Goal: Task Accomplishment & Management: Complete application form

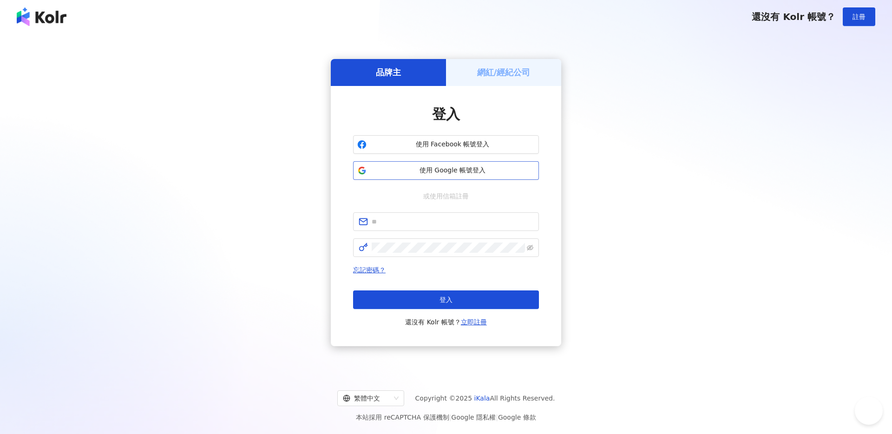
click at [445, 176] on button "使用 Google 帳號登入" at bounding box center [446, 170] width 186 height 19
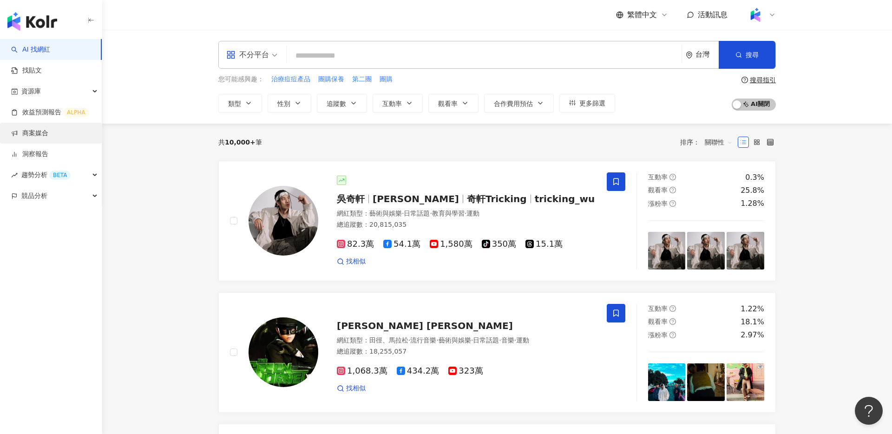
click at [48, 130] on link "商案媒合" at bounding box center [29, 133] width 37 height 9
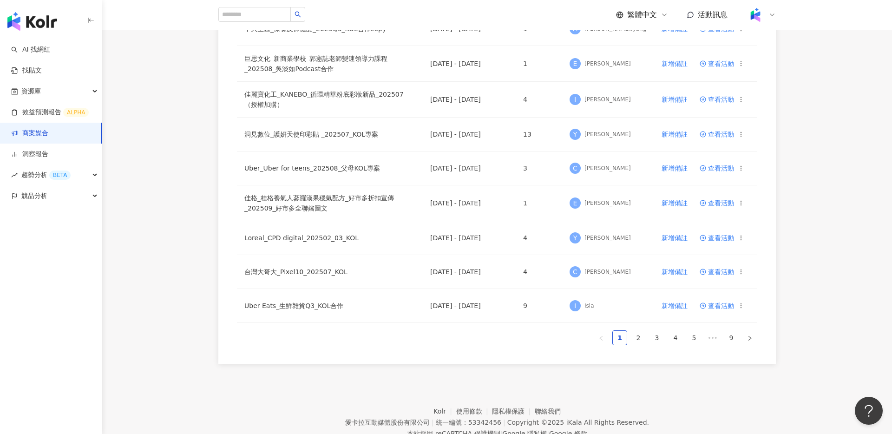
scroll to position [541, 0]
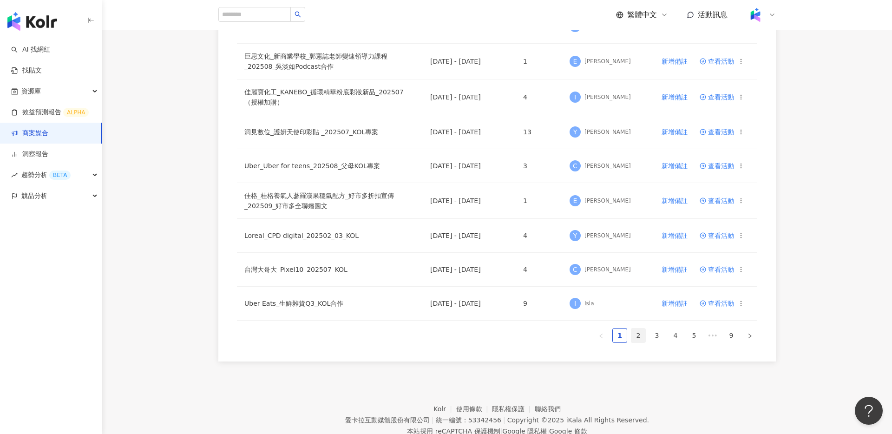
click at [645, 335] on link "2" at bounding box center [639, 336] width 14 height 14
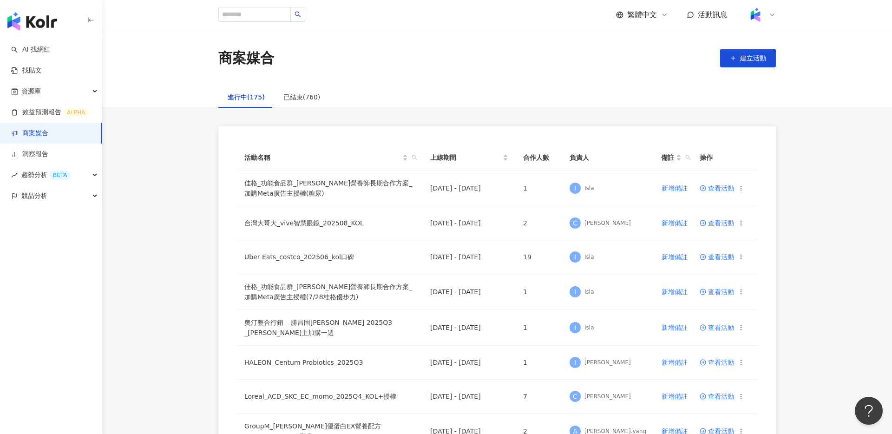
scroll to position [570, 0]
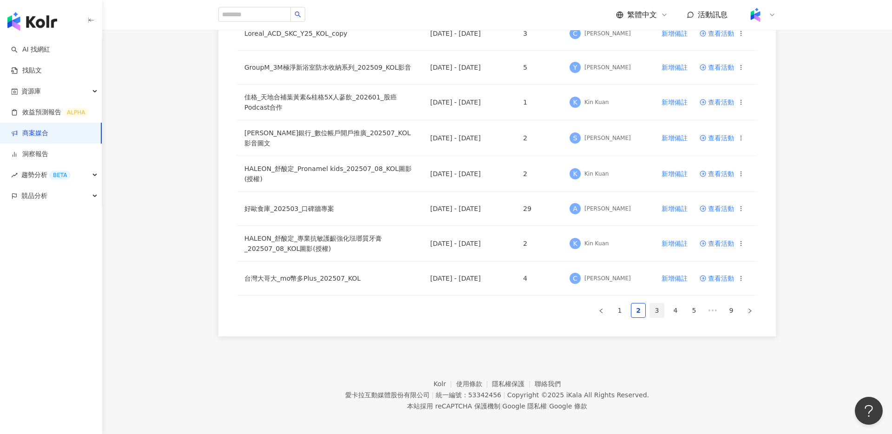
click at [654, 303] on link "3" at bounding box center [657, 310] width 14 height 14
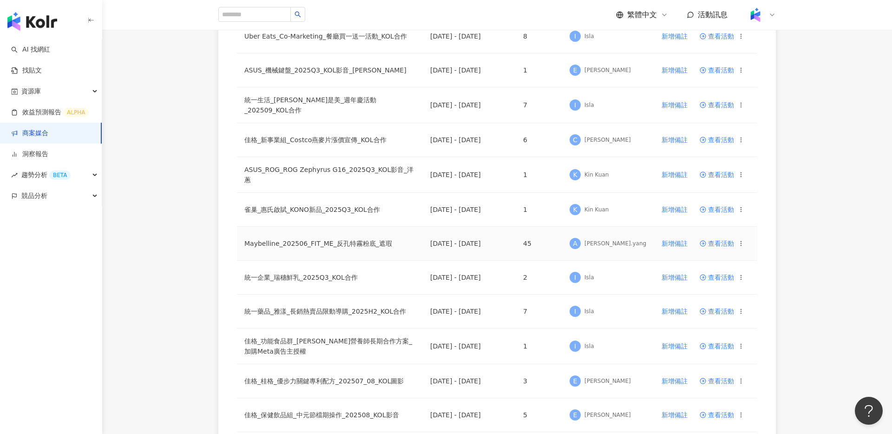
scroll to position [454, 0]
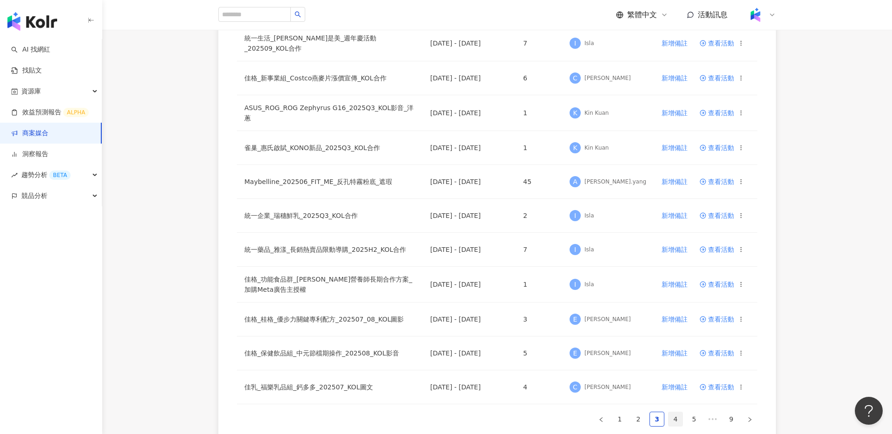
click at [683, 414] on li "4" at bounding box center [675, 419] width 15 height 15
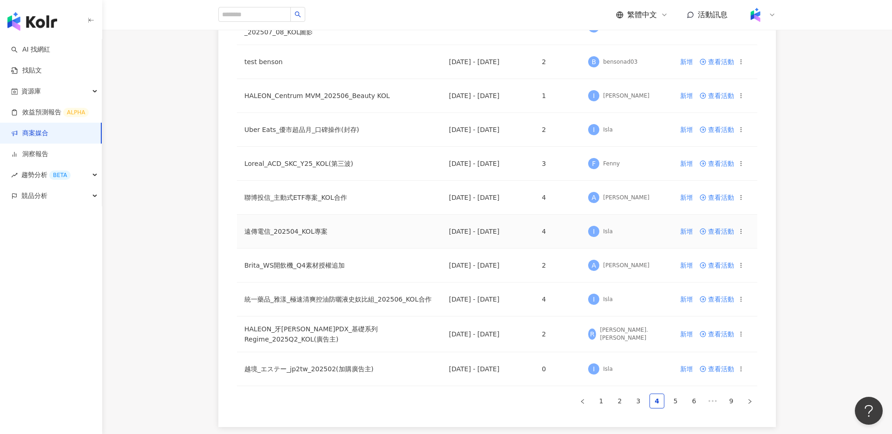
scroll to position [495, 0]
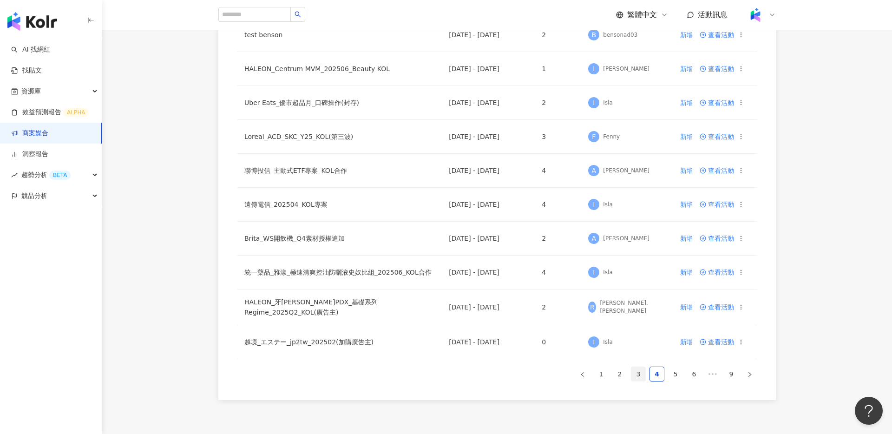
click at [637, 381] on link "3" at bounding box center [639, 374] width 14 height 14
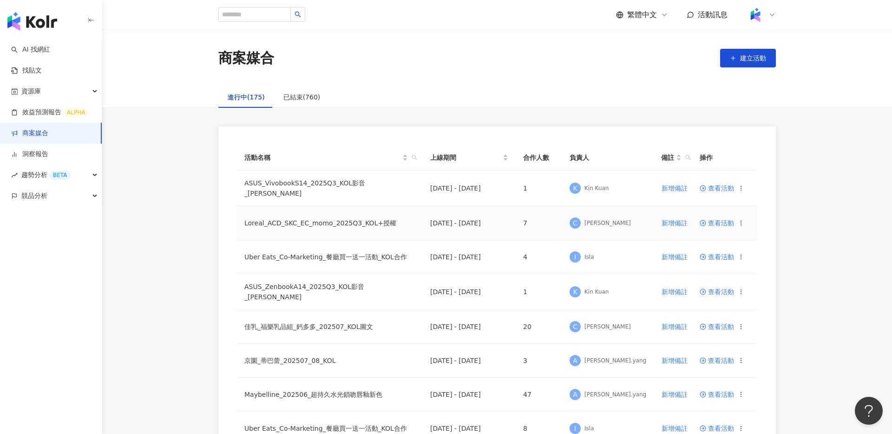
scroll to position [561, 0]
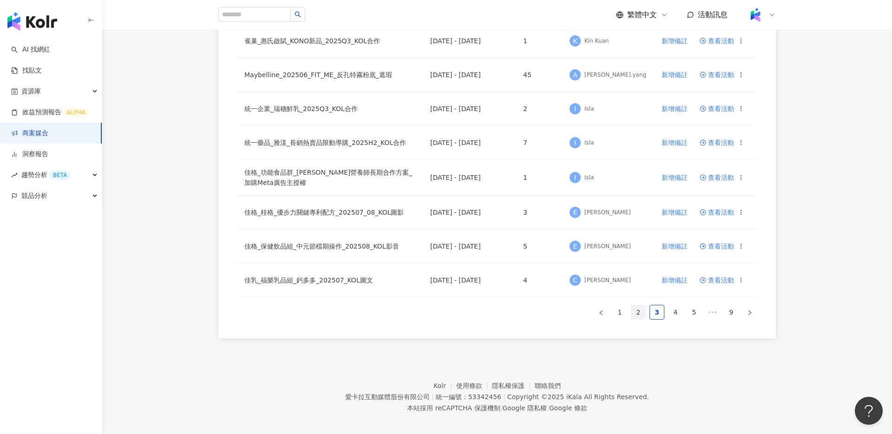
click at [641, 308] on link "2" at bounding box center [639, 312] width 14 height 14
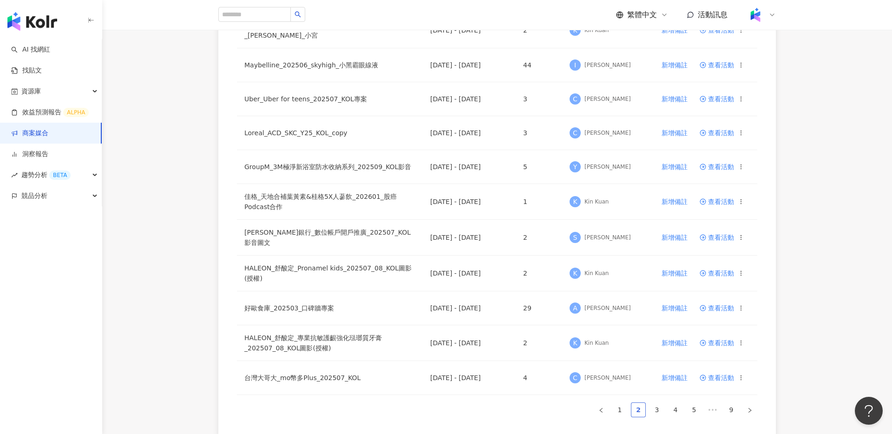
scroll to position [570, 0]
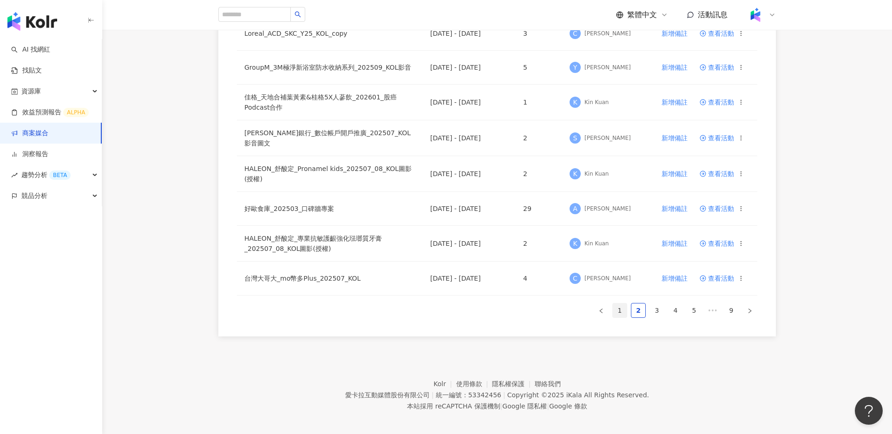
click at [617, 307] on link "1" at bounding box center [620, 310] width 14 height 14
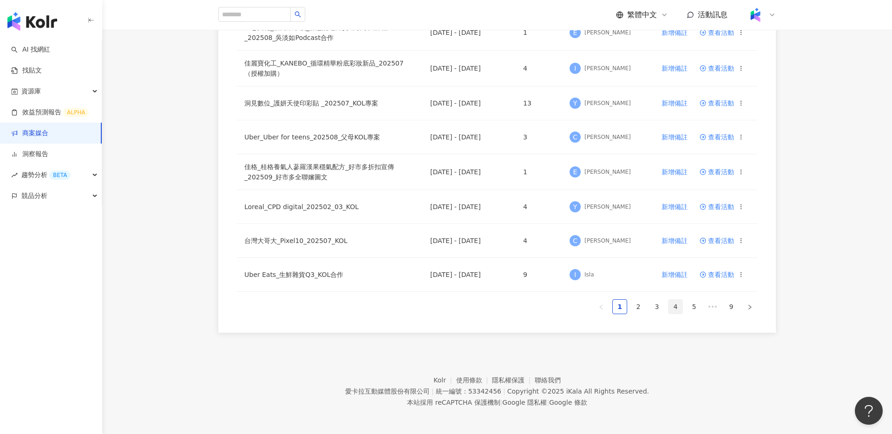
click at [678, 304] on link "4" at bounding box center [676, 307] width 14 height 14
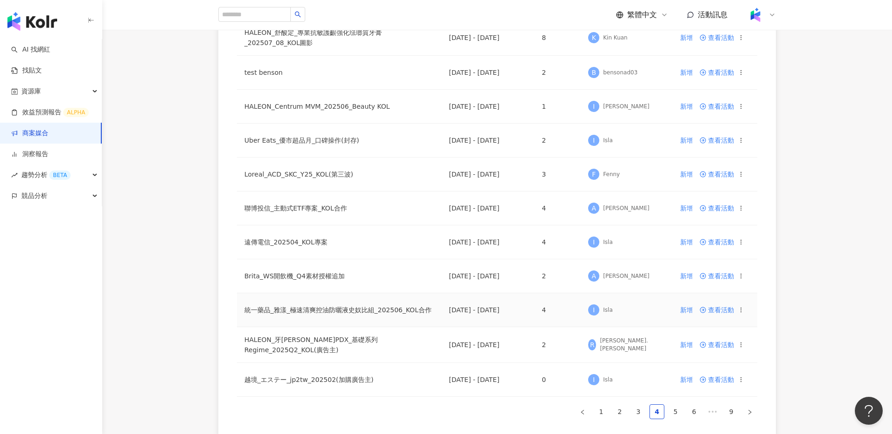
scroll to position [471, 0]
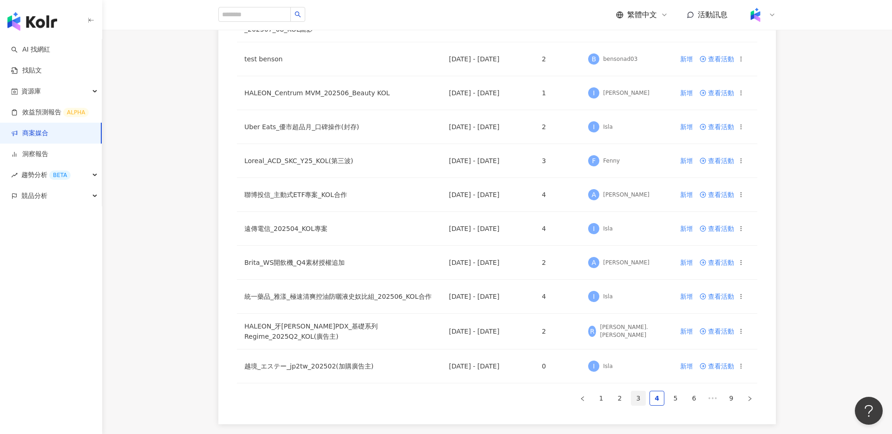
click at [637, 402] on link "3" at bounding box center [639, 398] width 14 height 14
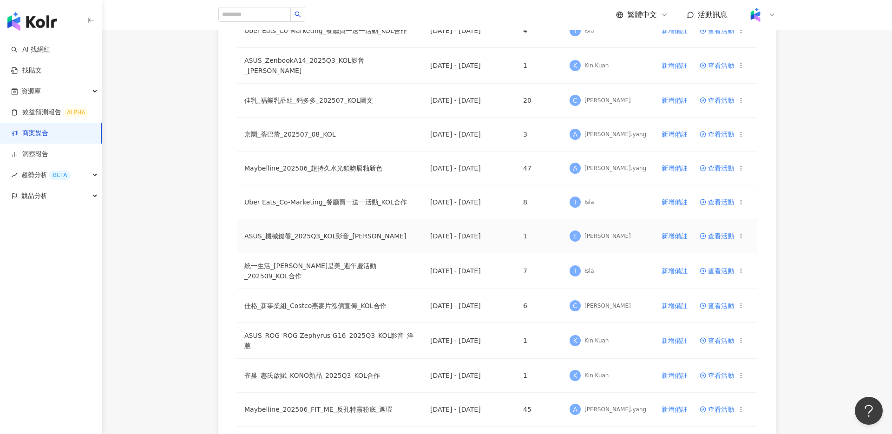
scroll to position [561, 0]
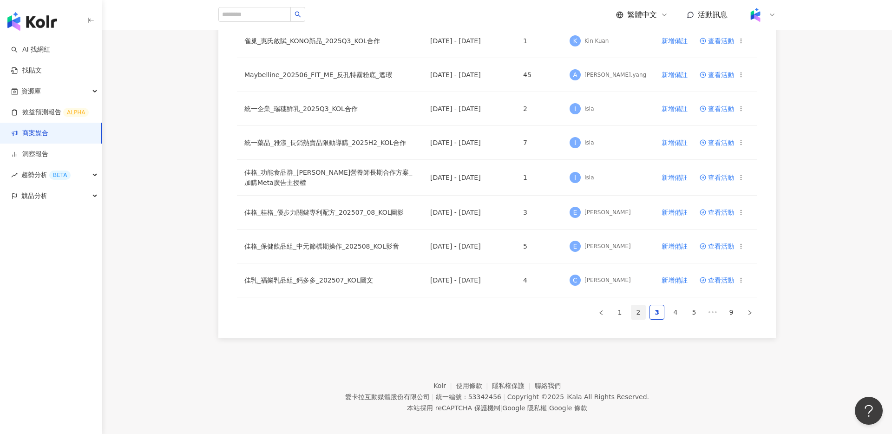
click at [634, 307] on link "2" at bounding box center [639, 312] width 14 height 14
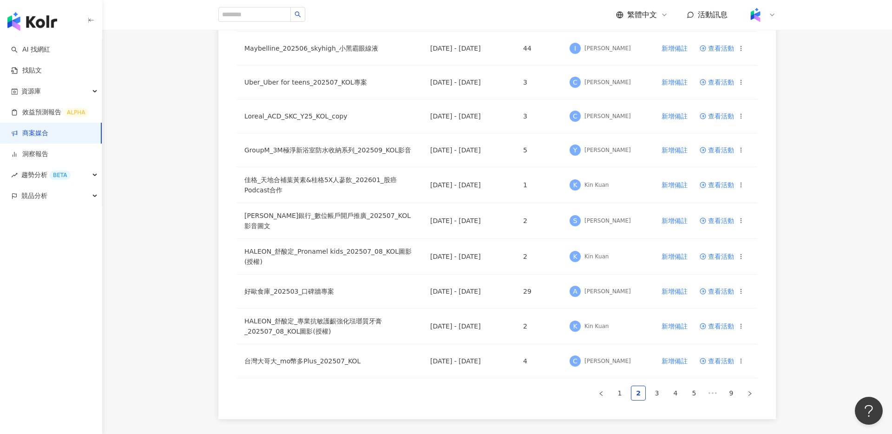
scroll to position [570, 0]
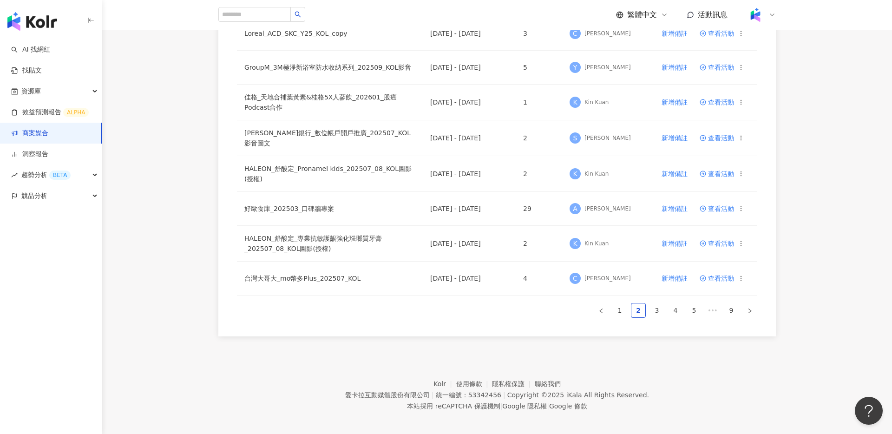
click at [627, 307] on ul "1 2 3 4 5 ••• 9" at bounding box center [497, 310] width 521 height 15
click at [618, 307] on link "1" at bounding box center [620, 310] width 14 height 14
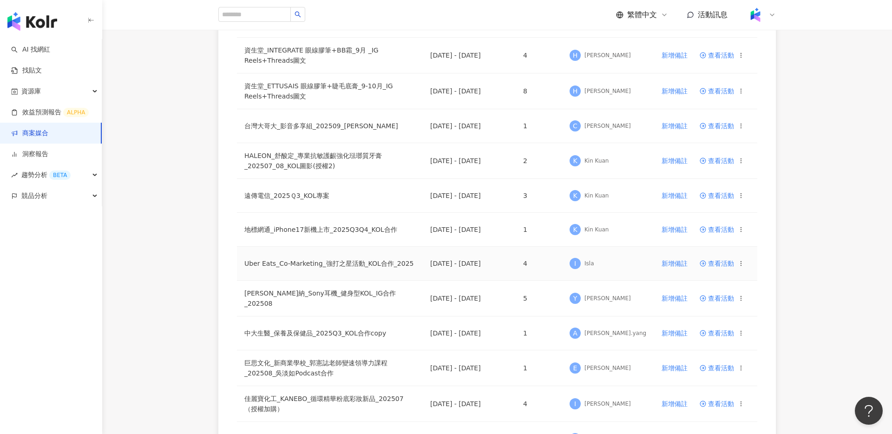
scroll to position [322, 0]
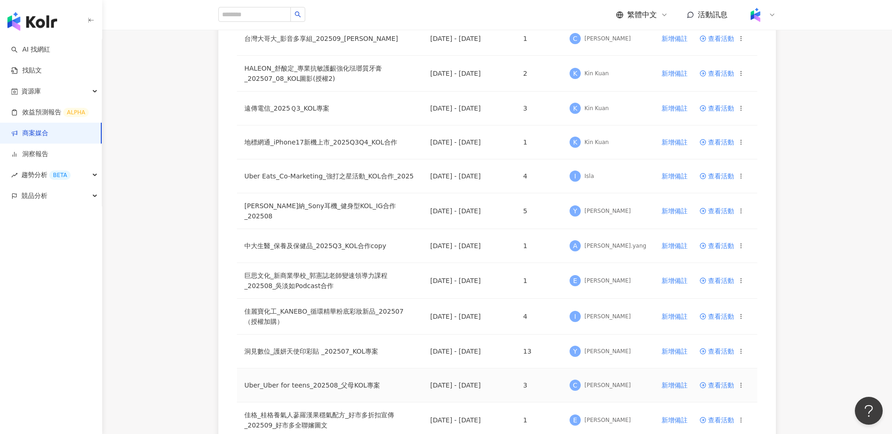
click at [732, 350] on span "查看活動" at bounding box center [717, 351] width 34 height 7
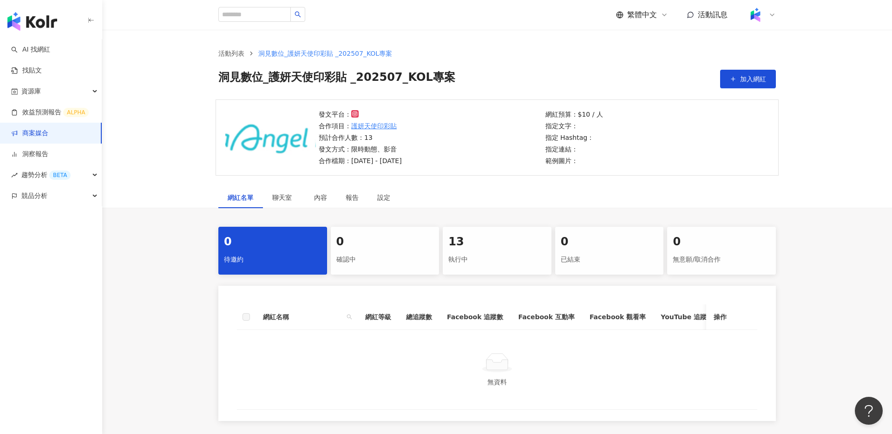
click at [503, 228] on div "13 執行中" at bounding box center [497, 251] width 109 height 48
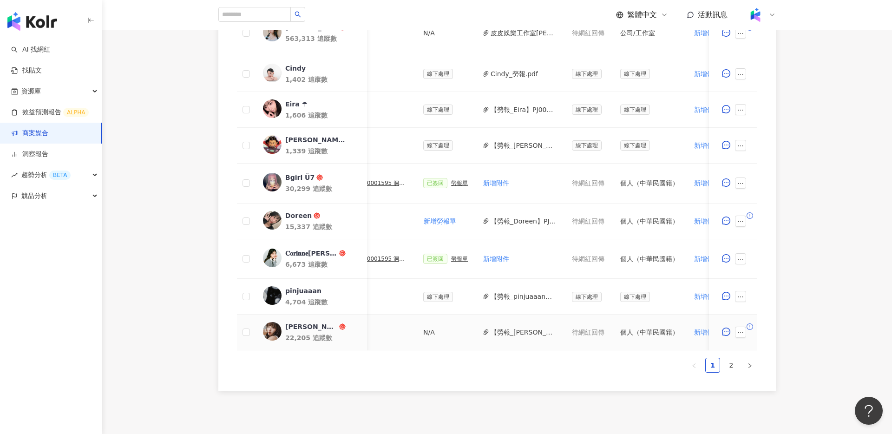
scroll to position [0, 334]
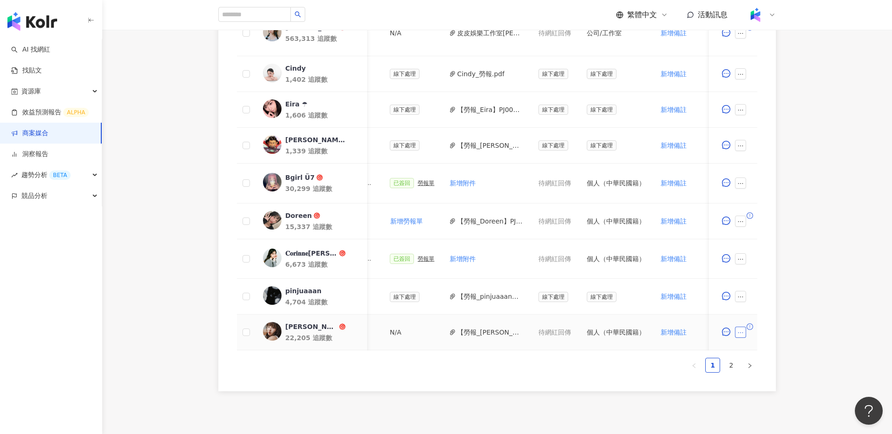
click at [740, 333] on icon "ellipsis" at bounding box center [741, 333] width 7 height 7
click at [762, 189] on span "新增附件" at bounding box center [756, 189] width 26 height 7
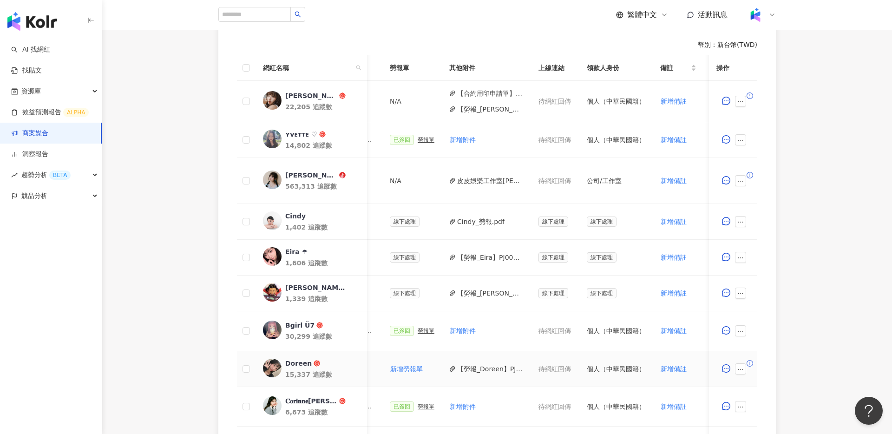
scroll to position [243, 0]
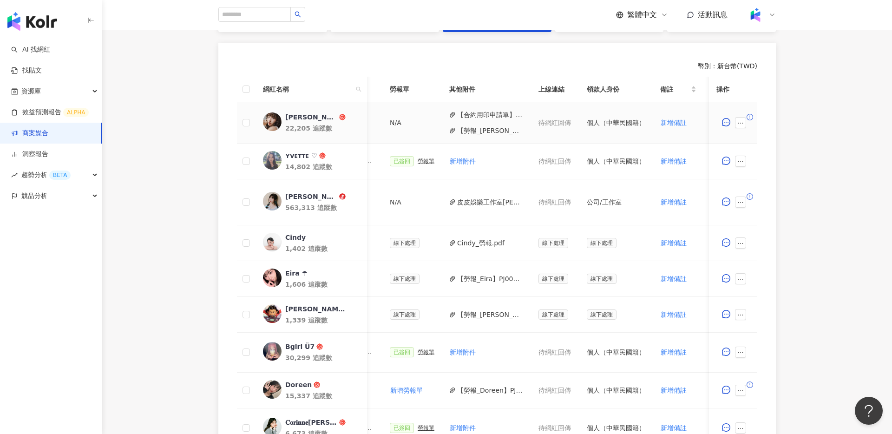
click at [488, 117] on button "【合約用印申請單】洞⾒數位_護妍天使印彩貼 _202507_KOL專案-電子-合約專用章([PERSON_NAME] Gloria Ku [[EMAIL_AD…" at bounding box center [490, 115] width 66 height 10
click at [747, 123] on span at bounding box center [742, 122] width 15 height 11
click at [743, 124] on icon "ellipsis" at bounding box center [741, 123] width 7 height 7
click at [766, 195] on span "新增附件" at bounding box center [756, 196] width 26 height 7
drag, startPoint x: 502, startPoint y: 129, endPoint x: 694, endPoint y: 132, distance: 191.5
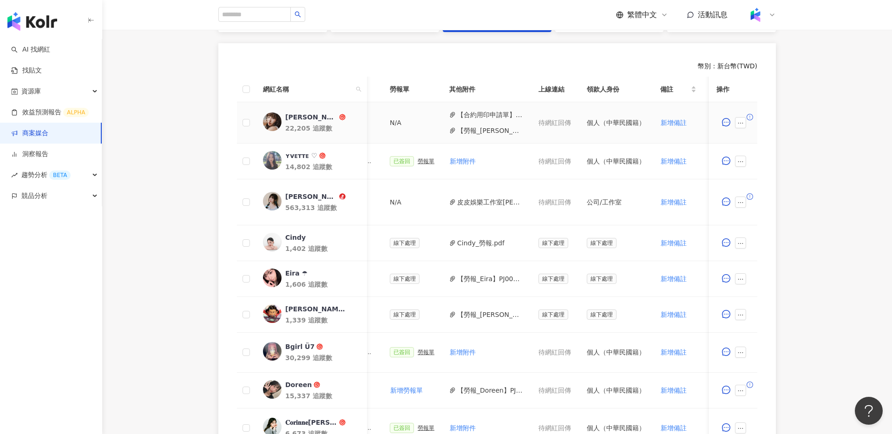
click at [651, 134] on tr "[PERSON_NAME]羽 22,205 追蹤數 $3,000 貼文 1 則 ($ 3,000) 設定推廣連結 新增合約 N/A 【合約用印申請單】洞⾒數位…" at bounding box center [374, 122] width 943 height 41
click at [739, 123] on icon "ellipsis" at bounding box center [741, 123] width 7 height 7
click at [763, 197] on span "新增附件" at bounding box center [756, 196] width 26 height 7
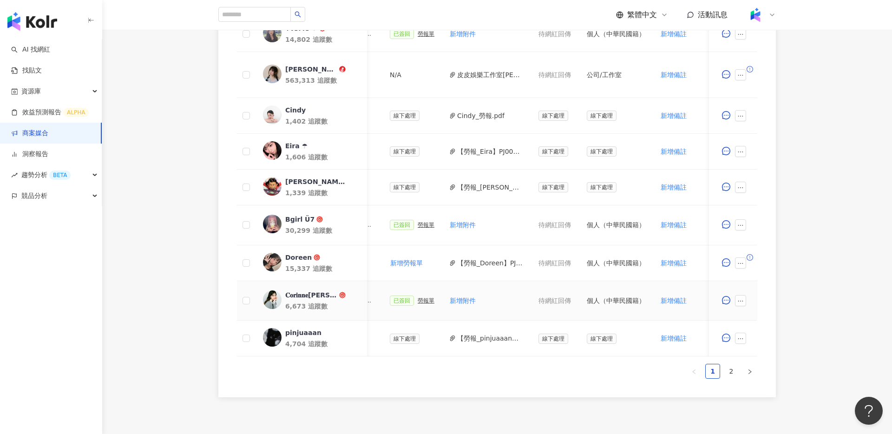
scroll to position [410, 0]
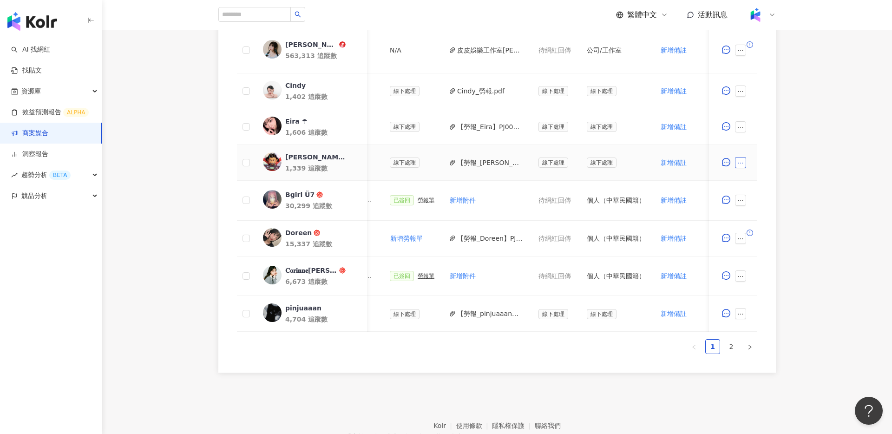
click at [740, 162] on icon "ellipsis" at bounding box center [741, 163] width 7 height 7
click at [762, 238] on span "新增附件" at bounding box center [756, 236] width 26 height 7
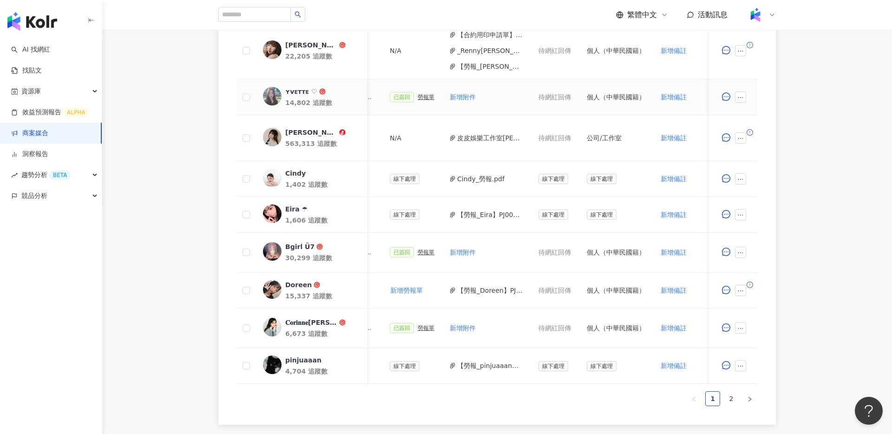
scroll to position [391, 0]
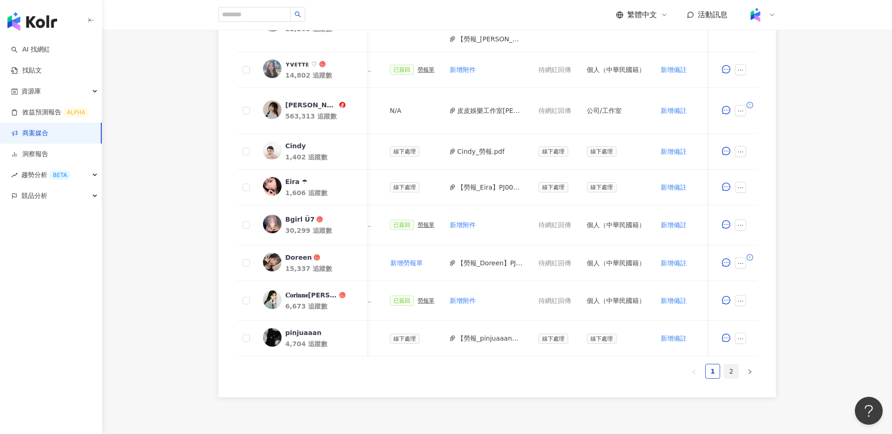
click at [727, 369] on link "2" at bounding box center [732, 371] width 14 height 14
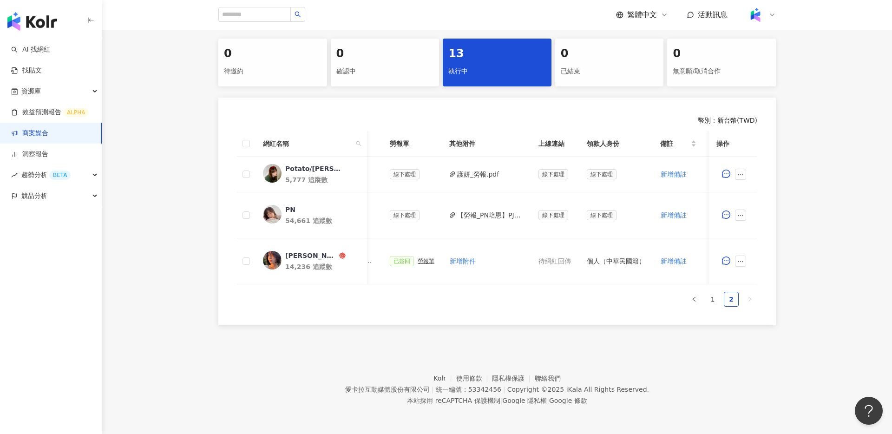
scroll to position [188, 0]
click at [739, 215] on icon "ellipsis" at bounding box center [741, 215] width 7 height 7
click at [752, 288] on span "新增附件" at bounding box center [756, 289] width 26 height 7
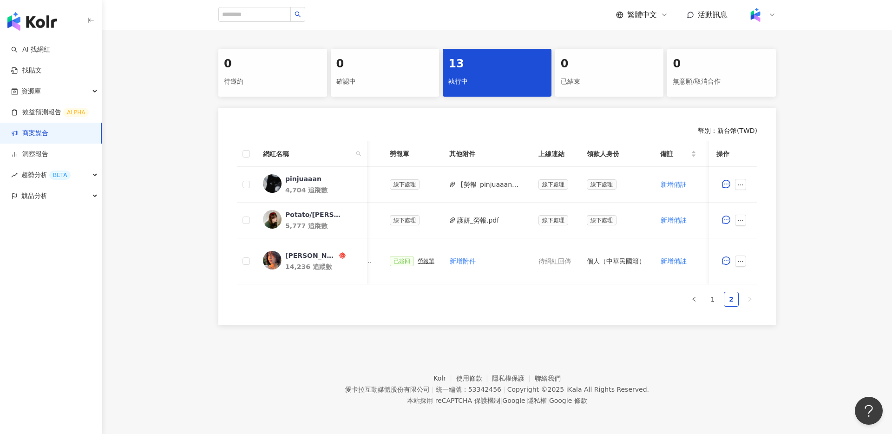
scroll to position [178, 0]
click at [713, 298] on link "1" at bounding box center [713, 299] width 14 height 14
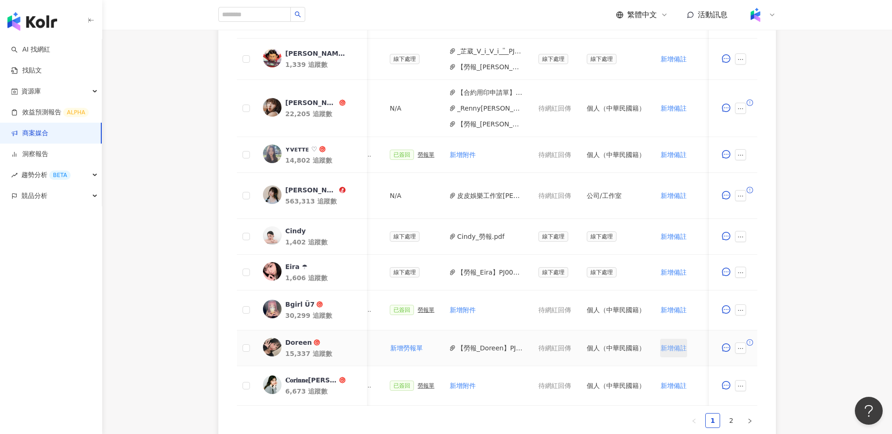
scroll to position [367, 0]
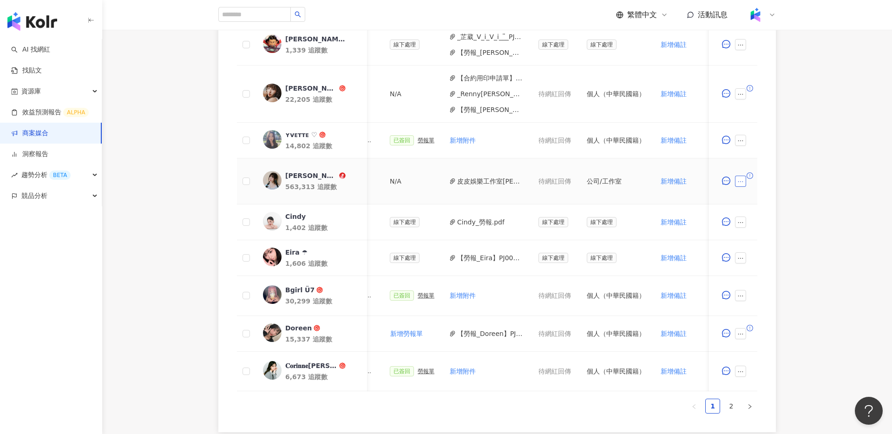
click at [741, 180] on icon "ellipsis" at bounding box center [741, 181] width 7 height 7
click at [757, 251] on div "新增附件" at bounding box center [756, 256] width 26 height 10
click at [746, 182] on button "button" at bounding box center [740, 181] width 11 height 11
click at [760, 252] on span "新增附件" at bounding box center [756, 255] width 26 height 7
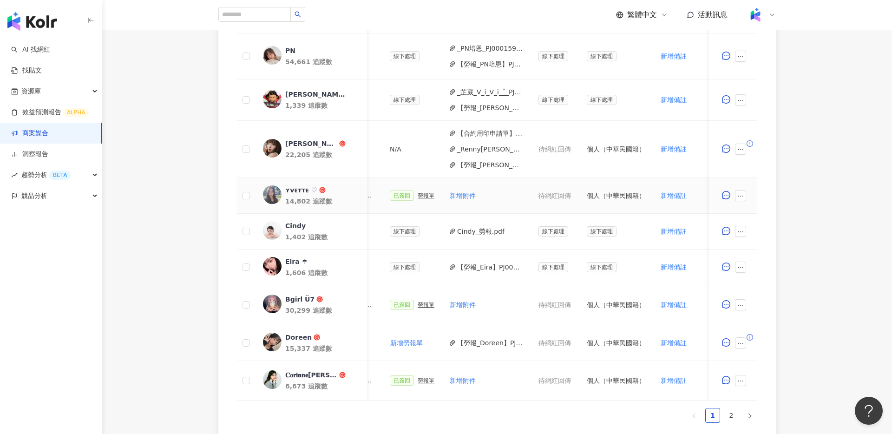
scroll to position [444, 0]
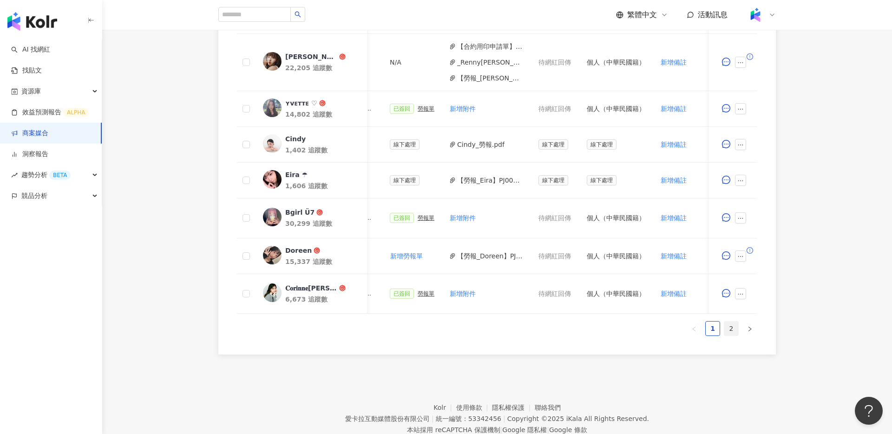
click at [734, 328] on link "2" at bounding box center [732, 329] width 14 height 14
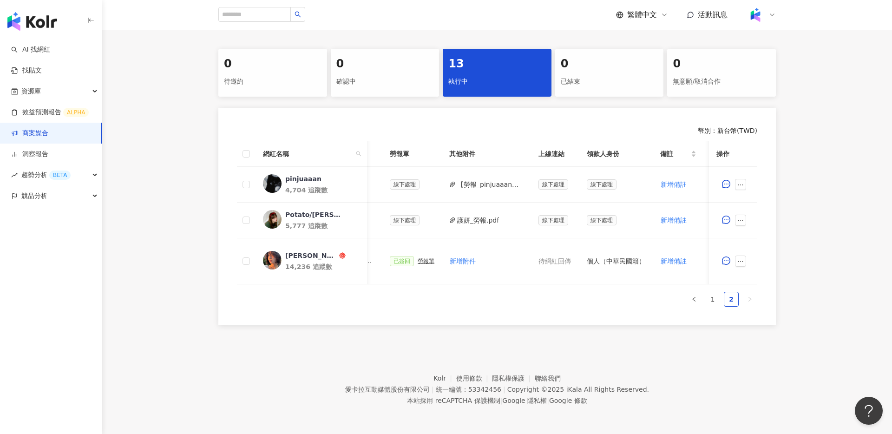
scroll to position [178, 0]
click at [740, 221] on icon "ellipsis" at bounding box center [741, 221] width 7 height 7
click at [753, 290] on div "新增附件" at bounding box center [756, 295] width 26 height 10
click at [738, 223] on icon "ellipsis" at bounding box center [741, 221] width 7 height 7
click at [762, 292] on span "新增附件" at bounding box center [756, 294] width 26 height 7
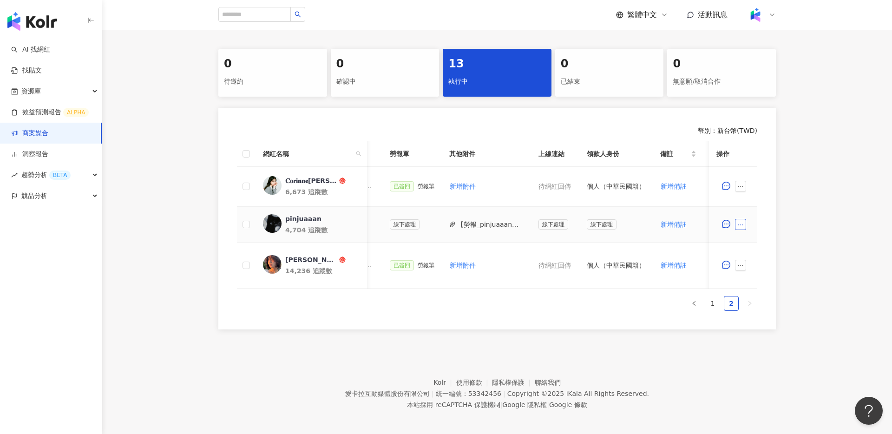
click at [740, 224] on icon "ellipsis" at bounding box center [741, 225] width 7 height 7
click at [763, 299] on span "新增附件" at bounding box center [756, 298] width 26 height 7
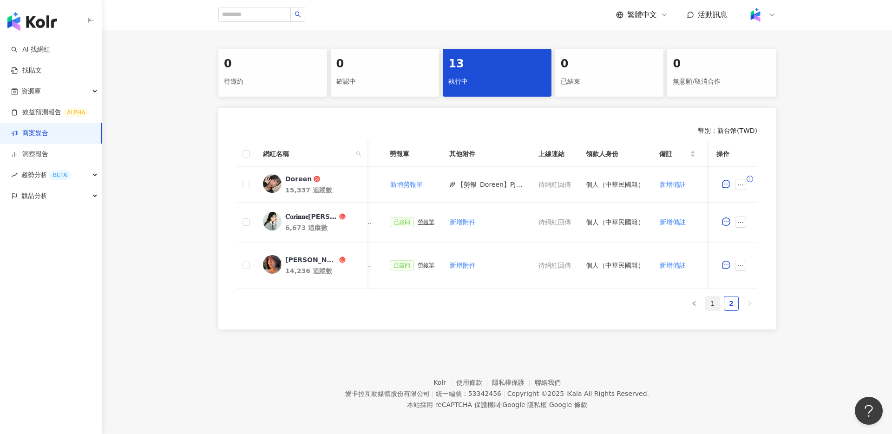
click at [708, 302] on link "1" at bounding box center [713, 304] width 14 height 14
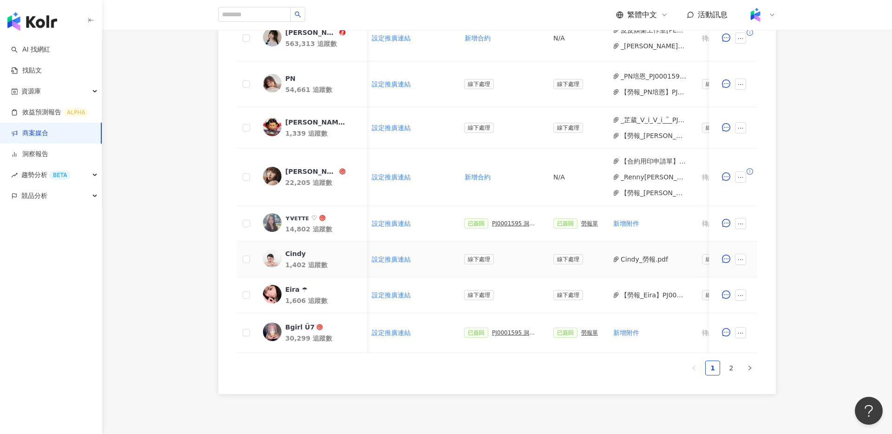
scroll to position [0, 194]
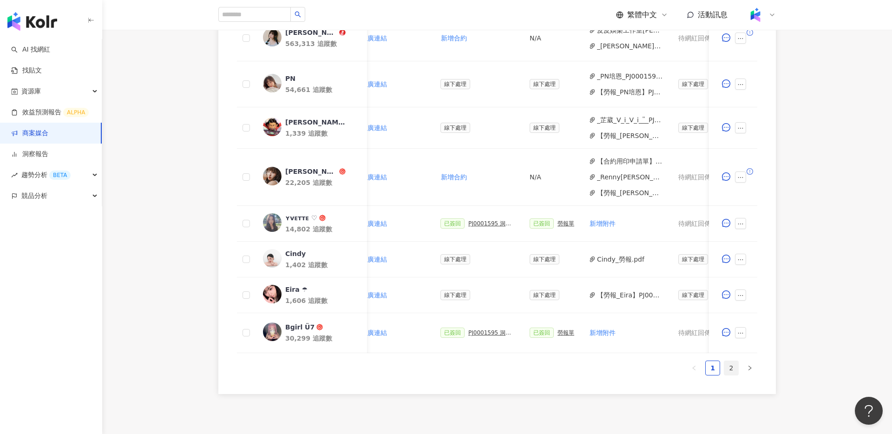
click at [732, 368] on link "2" at bounding box center [732, 368] width 14 height 14
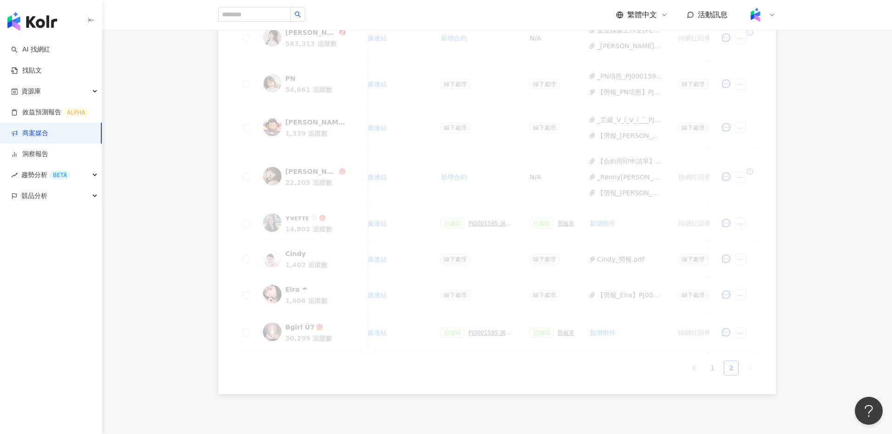
scroll to position [182, 0]
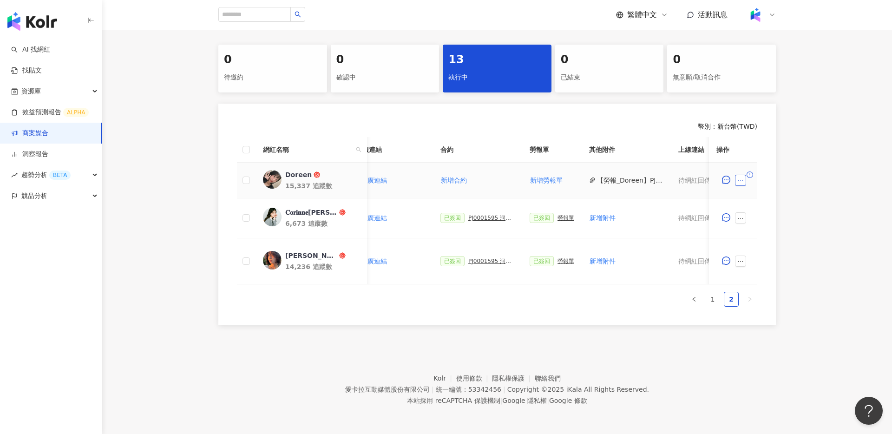
click at [741, 181] on icon "ellipsis" at bounding box center [741, 180] width 5 height 1
click at [758, 256] on span "新增附件" at bounding box center [756, 254] width 26 height 7
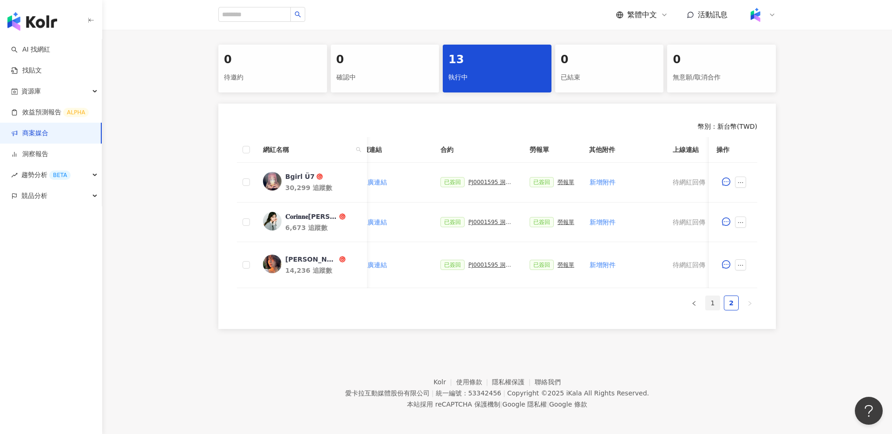
click at [708, 304] on link "1" at bounding box center [713, 303] width 14 height 14
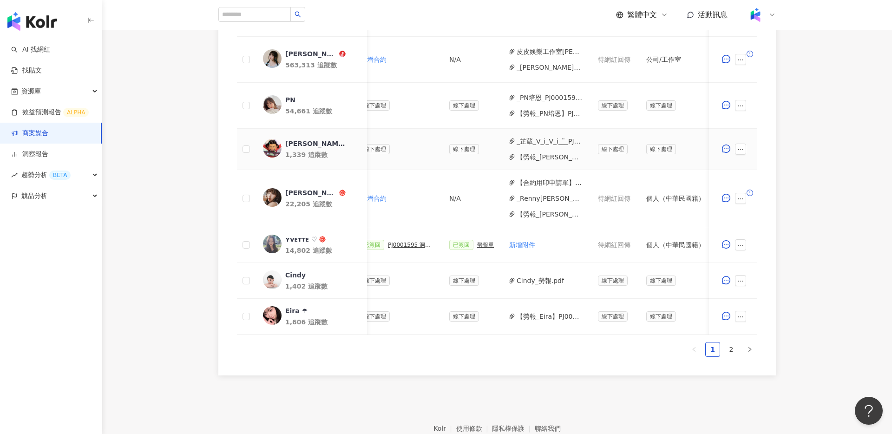
scroll to position [434, 0]
click at [796, 231] on div "0 待邀約 0 確認中 13 執行中 0 已結束 0 無意願/取消合作 幣別 ： 新台幣 ( TWD ) 網紅名稱 合作總酬勞 (含稅) 合作項目 推廣連結 …" at bounding box center [497, 83] width 790 height 581
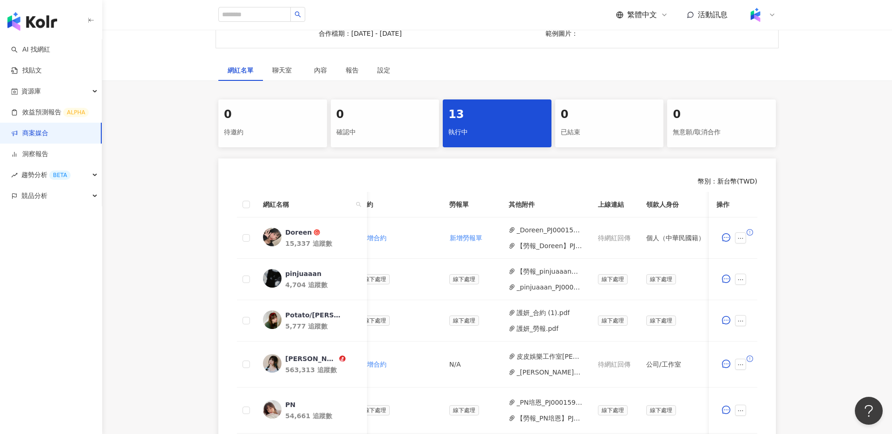
scroll to position [90, 0]
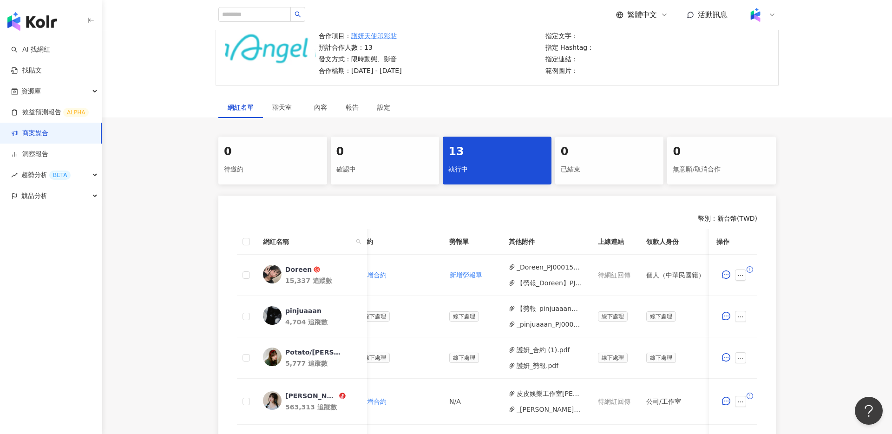
click at [36, 131] on link "商案媒合" at bounding box center [29, 133] width 37 height 9
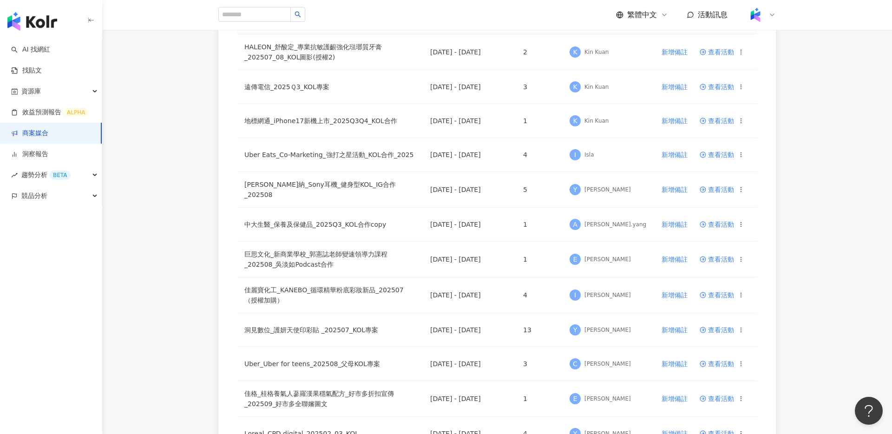
scroll to position [345, 0]
click at [38, 132] on link "商案媒合" at bounding box center [29, 133] width 37 height 9
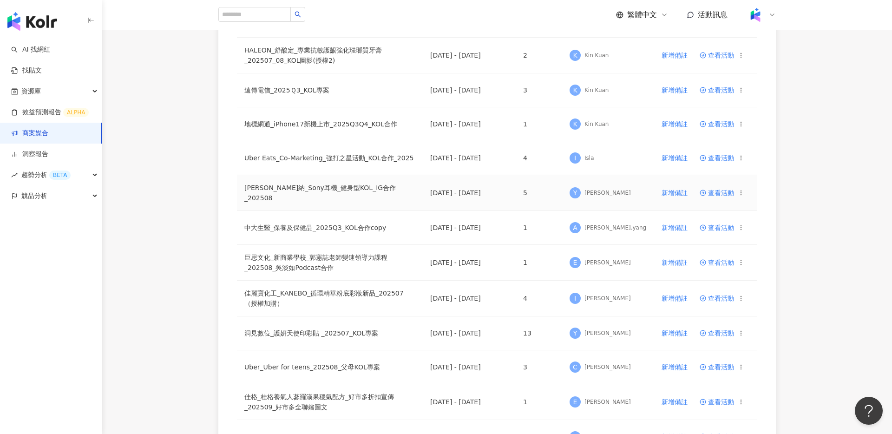
scroll to position [353, 0]
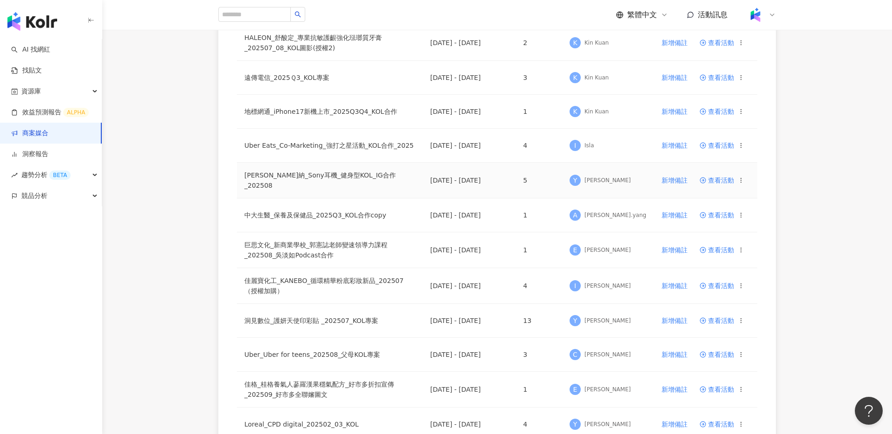
click at [711, 180] on span "查看活動" at bounding box center [717, 180] width 34 height 7
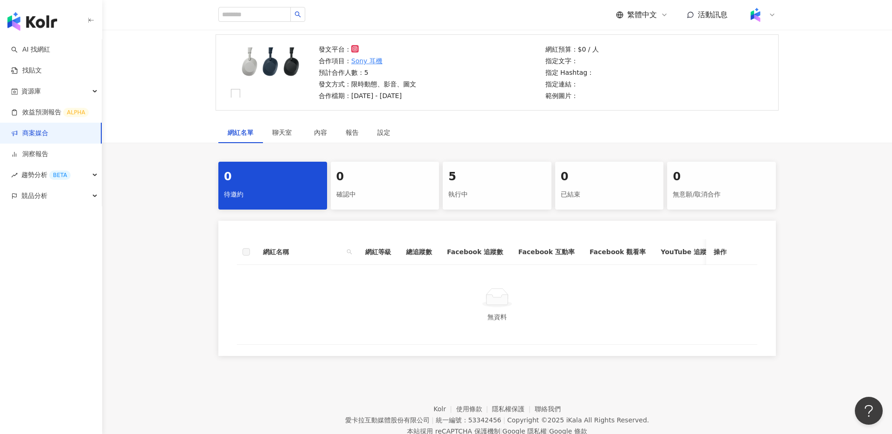
scroll to position [86, 0]
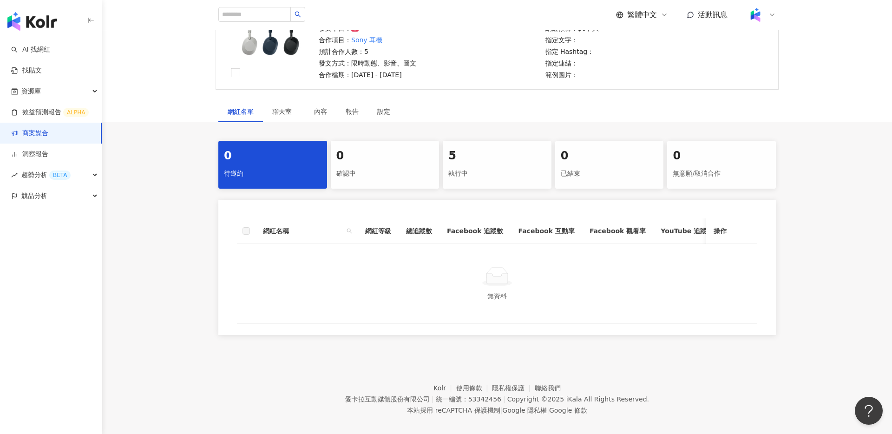
click at [515, 190] on div "0 待邀約 0 確認中 5 執行中 0 已結束 0 無意願/取消合作 網紅名稱 網紅等級 總追蹤數 Facebook 追蹤數 Facebook 互動率 Fac…" at bounding box center [497, 238] width 595 height 194
click at [506, 176] on div "執行中" at bounding box center [498, 174] width 98 height 16
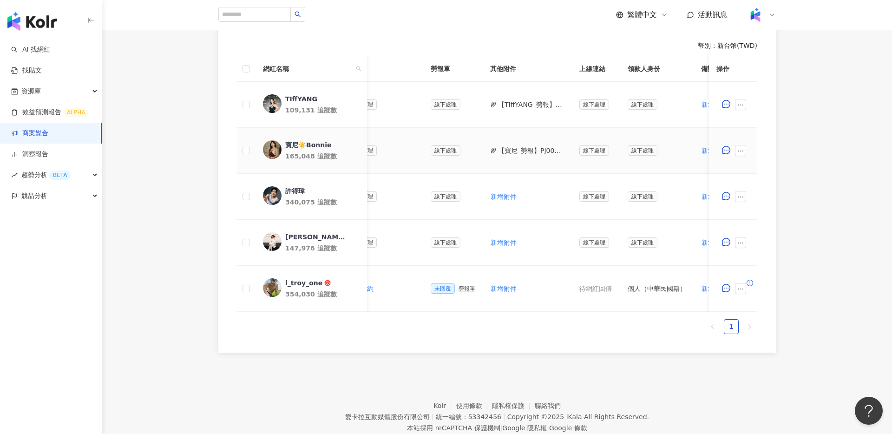
scroll to position [0, 292]
click at [738, 242] on icon "ellipsis" at bounding box center [741, 243] width 7 height 7
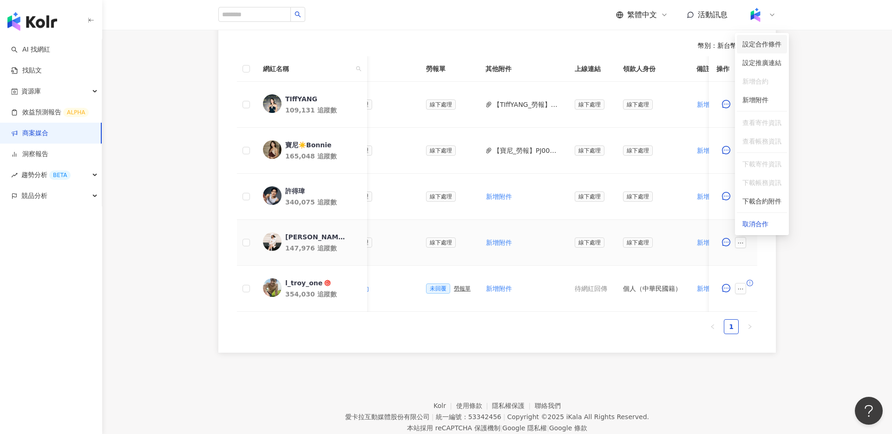
click at [761, 40] on span "設定合作條件" at bounding box center [762, 44] width 39 height 10
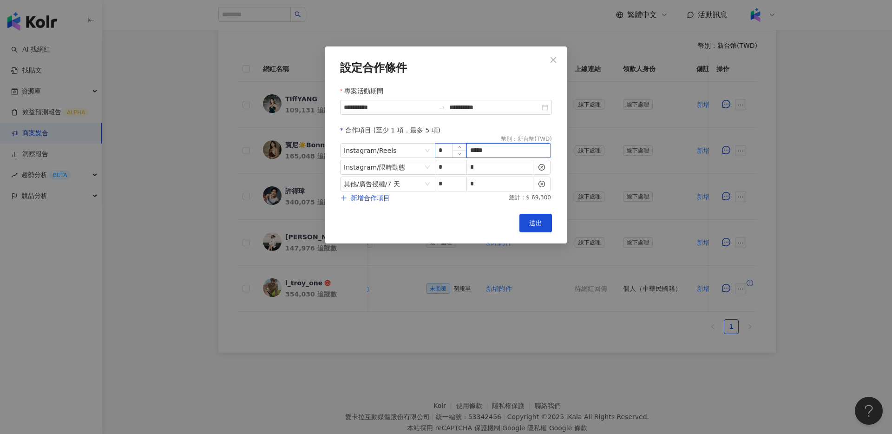
drag, startPoint x: 500, startPoint y: 149, endPoint x: 449, endPoint y: 147, distance: 51.2
click at [449, 147] on span "Instagram / Reels * *****" at bounding box center [446, 150] width 212 height 15
type input "*****"
click at [545, 223] on button "送出" at bounding box center [536, 223] width 33 height 19
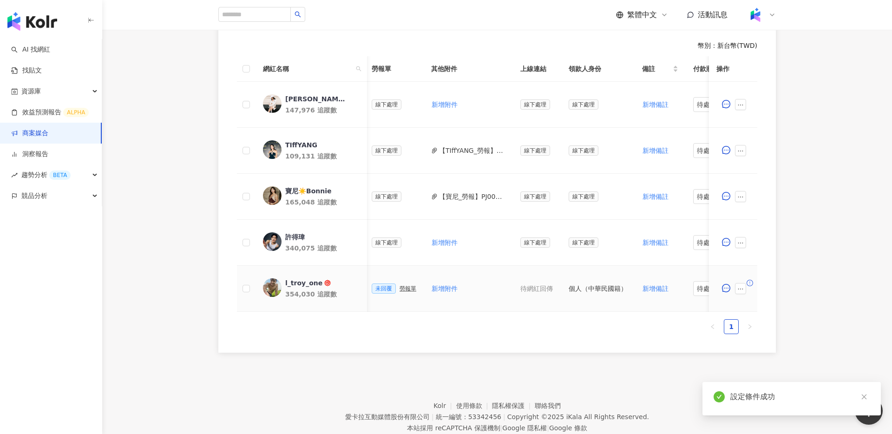
scroll to position [0, 374]
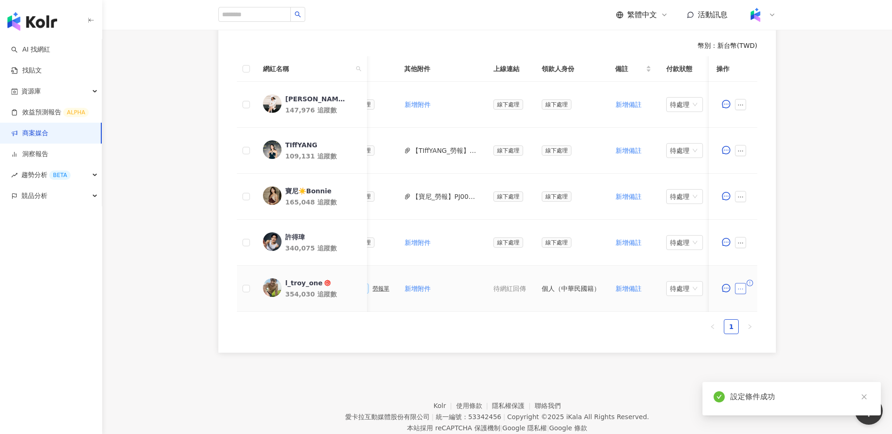
click at [740, 292] on button "button" at bounding box center [740, 288] width 11 height 11
click at [775, 96] on li "設定合作條件" at bounding box center [762, 90] width 50 height 19
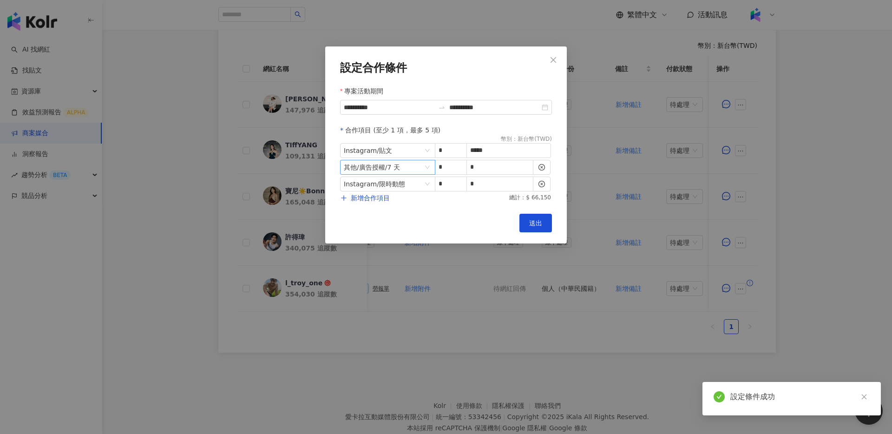
click at [425, 169] on span "其他 / 廣告授權 / 7 天" at bounding box center [388, 167] width 88 height 14
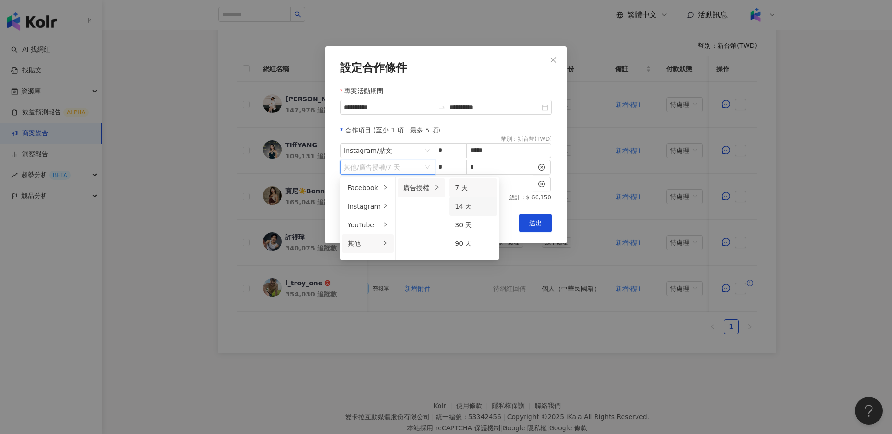
click at [463, 209] on span "14 天" at bounding box center [463, 206] width 17 height 7
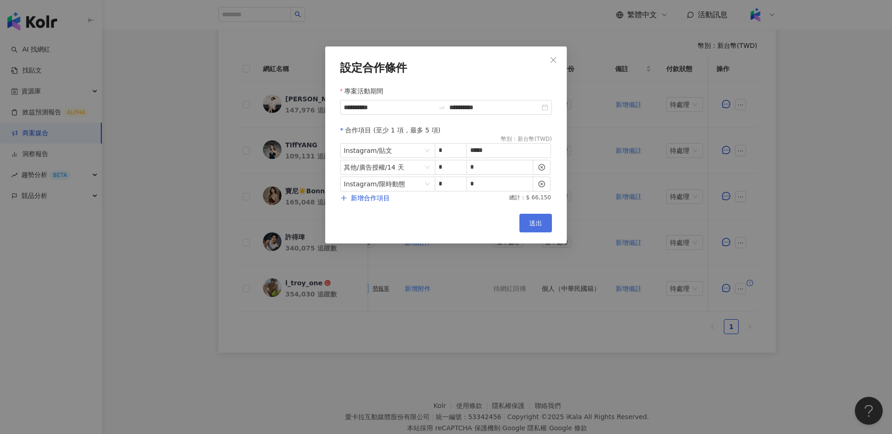
click at [538, 222] on span "送出" at bounding box center [535, 222] width 13 height 7
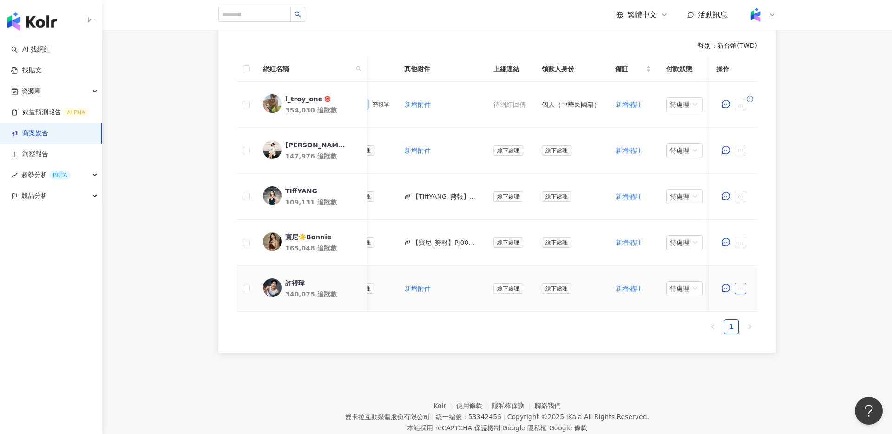
click at [736, 290] on button "button" at bounding box center [740, 288] width 11 height 11
click at [766, 96] on li "設定合作條件" at bounding box center [762, 90] width 50 height 19
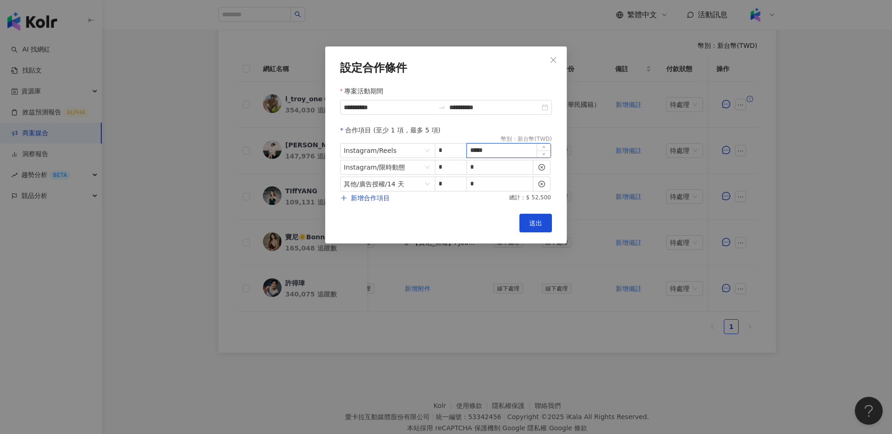
click at [501, 154] on input "*****" at bounding box center [509, 151] width 84 height 14
click at [541, 225] on span "送出" at bounding box center [535, 222] width 13 height 7
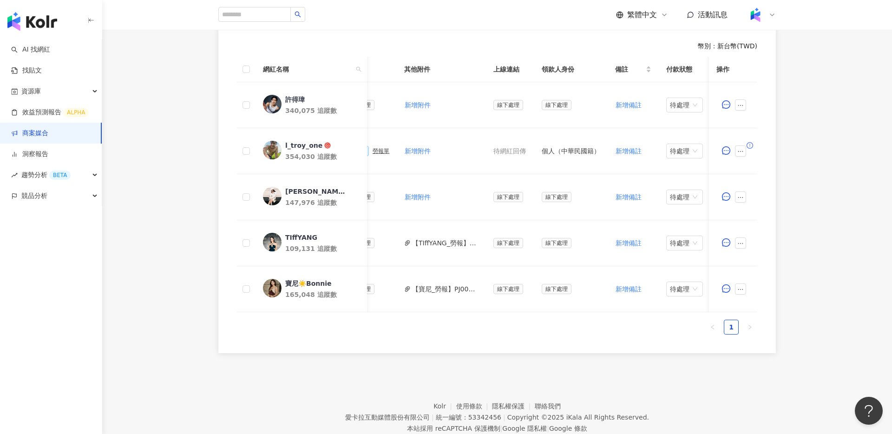
scroll to position [263, 0]
